Goal: Check status

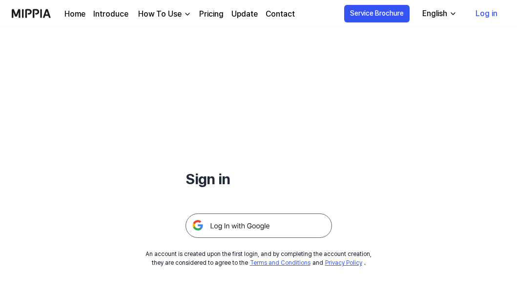
click at [264, 223] on img at bounding box center [258, 225] width 146 height 24
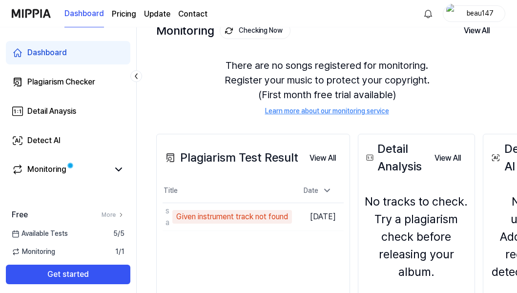
scroll to position [68, 0]
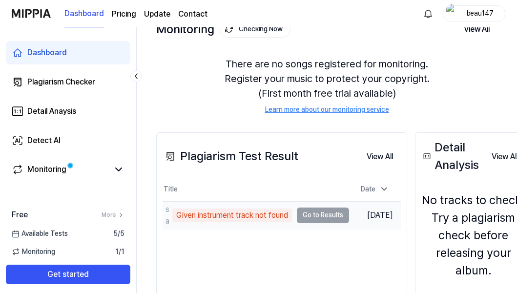
click at [324, 215] on td "safari audio Given instrument track not found Go to Results" at bounding box center [256, 215] width 186 height 27
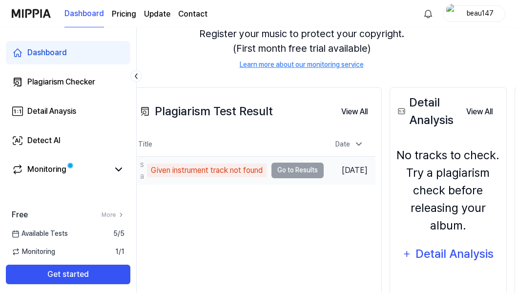
scroll to position [113, 21]
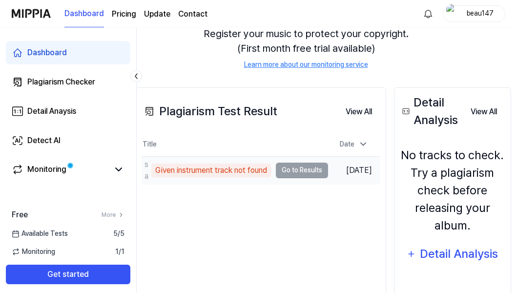
click at [230, 172] on div "Given instrument track not found" at bounding box center [211, 170] width 120 height 14
click at [300, 171] on td "safari audio Given instrument track not found Go to Results" at bounding box center [235, 170] width 186 height 27
click at [300, 170] on td "safari audio Given instrument track not found Go to Results" at bounding box center [235, 170] width 186 height 27
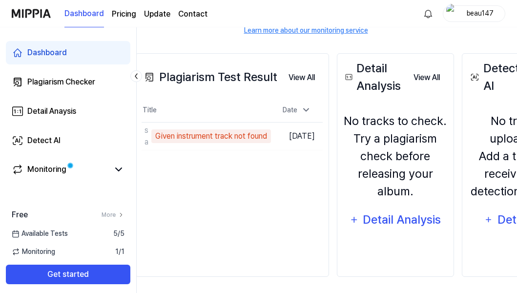
scroll to position [153, 21]
